Goal: Navigation & Orientation: Find specific page/section

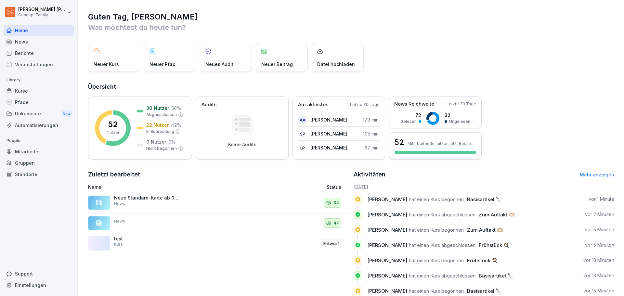
click at [32, 53] on div "Berichte" at bounding box center [38, 52] width 71 height 11
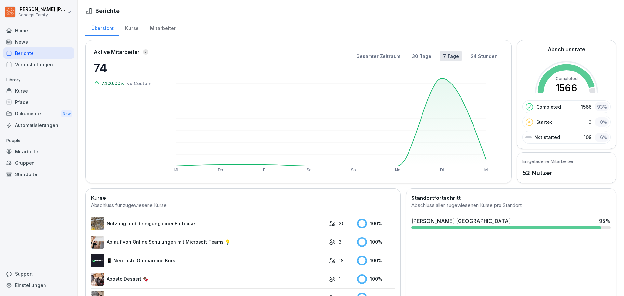
click at [131, 29] on div "Kurse" at bounding box center [131, 27] width 25 height 17
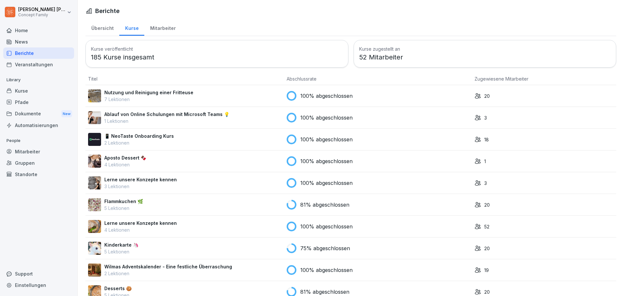
click at [30, 113] on div "Dokumente New" at bounding box center [38, 114] width 71 height 12
